Goal: Task Accomplishment & Management: Use online tool/utility

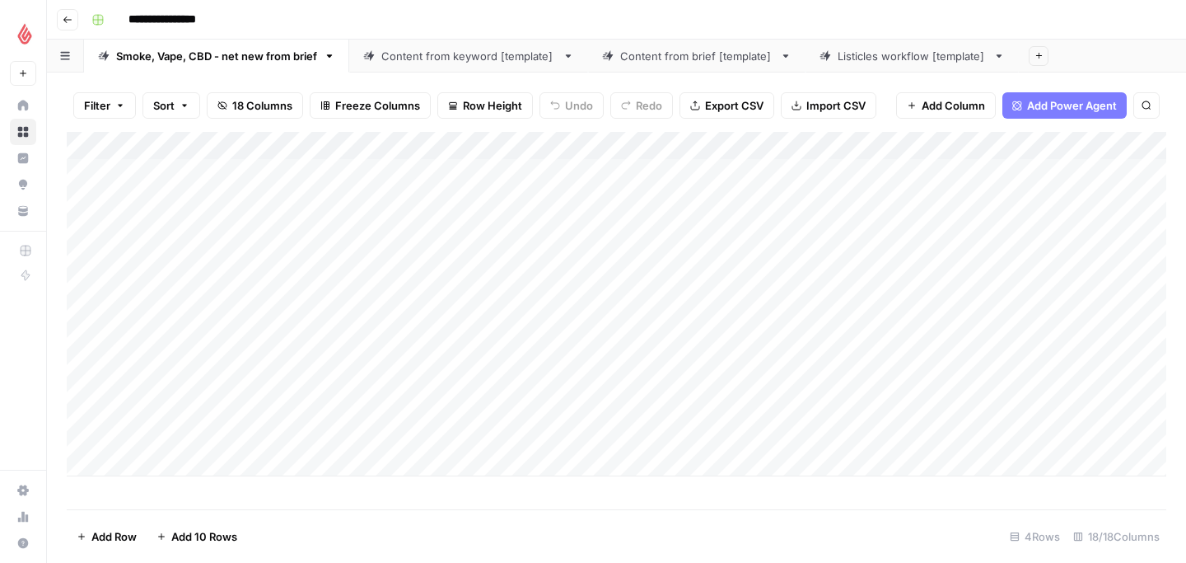
click at [134, 465] on div "Add Column" at bounding box center [617, 304] width 1100 height 344
click at [213, 461] on div "Add Column" at bounding box center [617, 320] width 1100 height 377
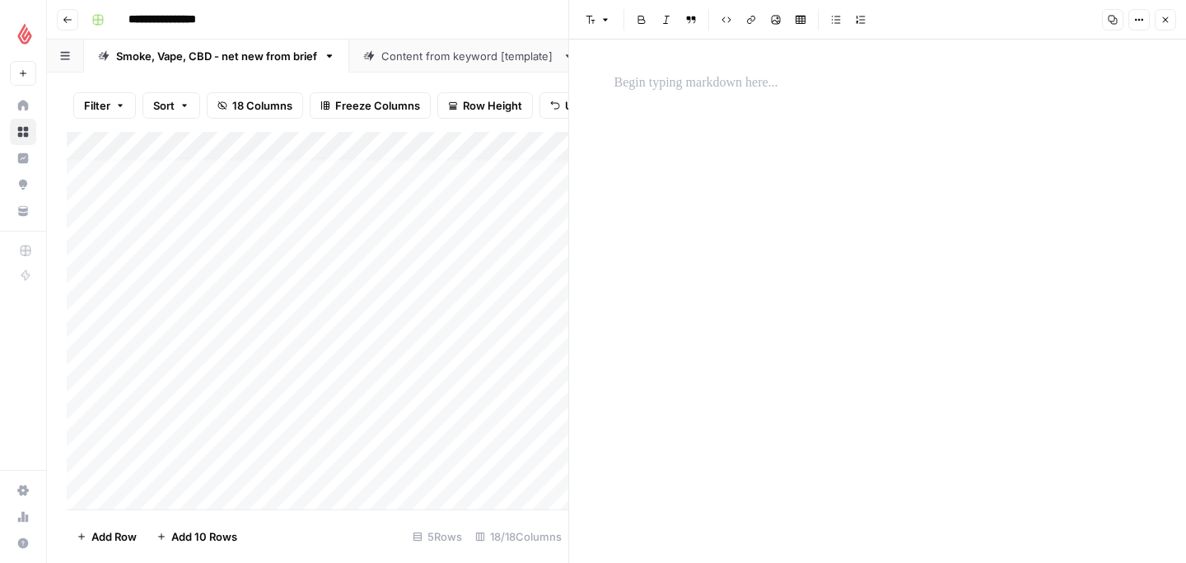
click at [769, 78] on p at bounding box center [878, 82] width 527 height 21
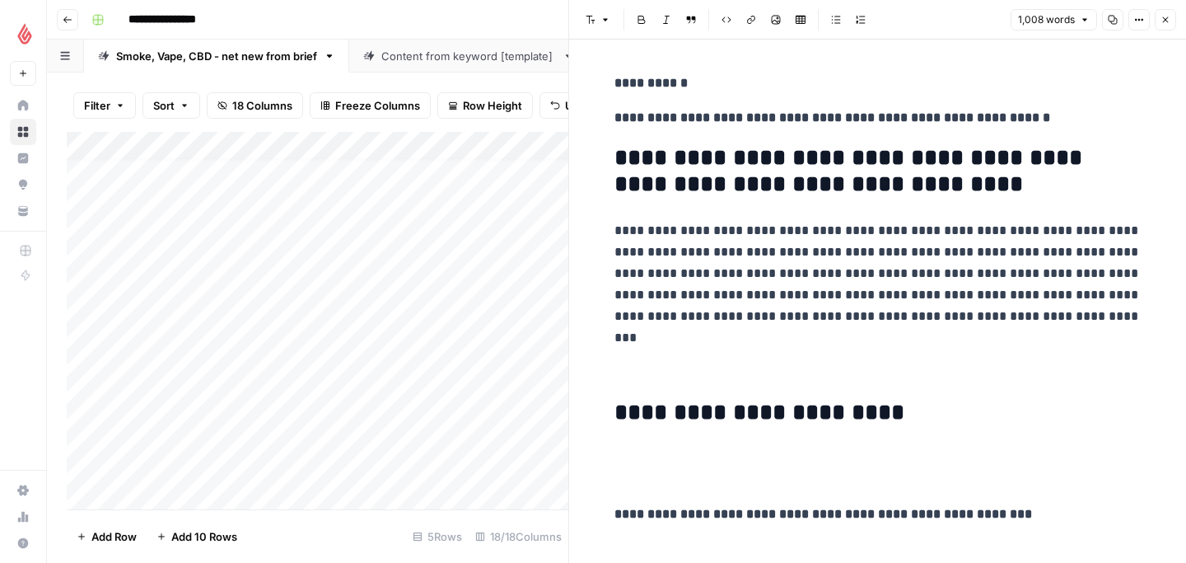
scroll to position [5579, 0]
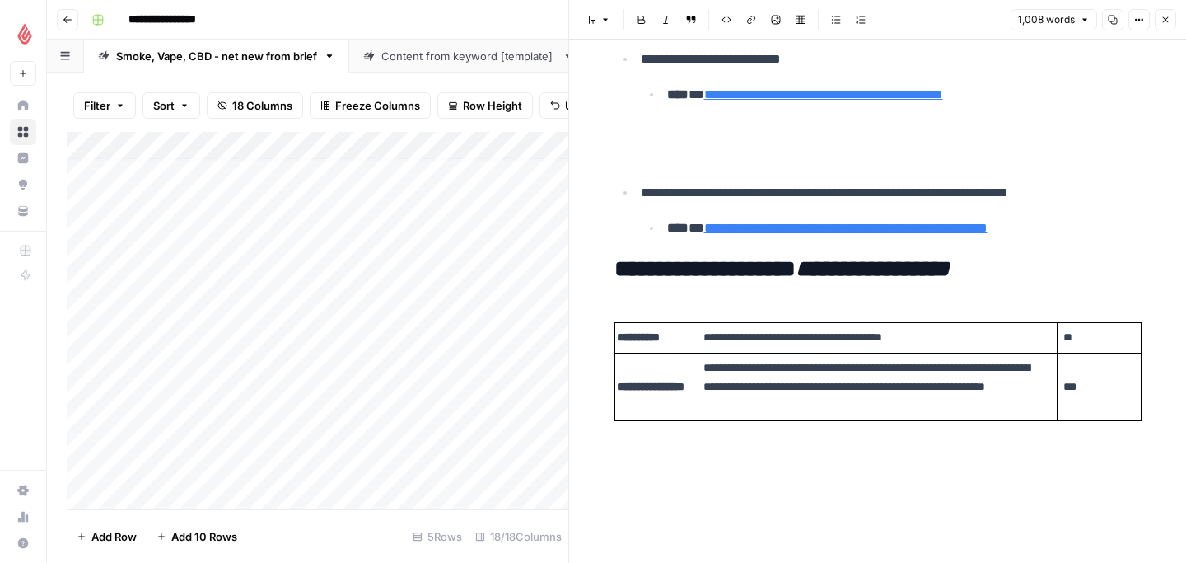
click at [443, 499] on div "Add Column" at bounding box center [318, 320] width 502 height 377
click at [283, 449] on div "Add Column" at bounding box center [318, 320] width 502 height 377
click at [341, 451] on div "Add Column" at bounding box center [318, 320] width 502 height 377
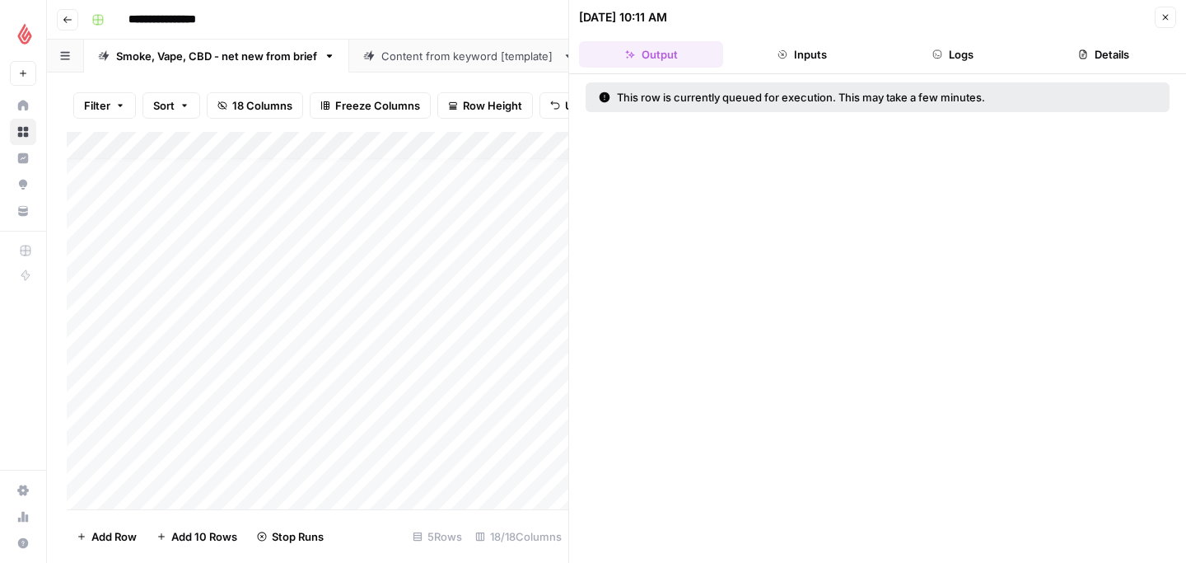
click at [1157, 19] on button "Close" at bounding box center [1165, 17] width 21 height 21
